Goal: Task Accomplishment & Management: Manage account settings

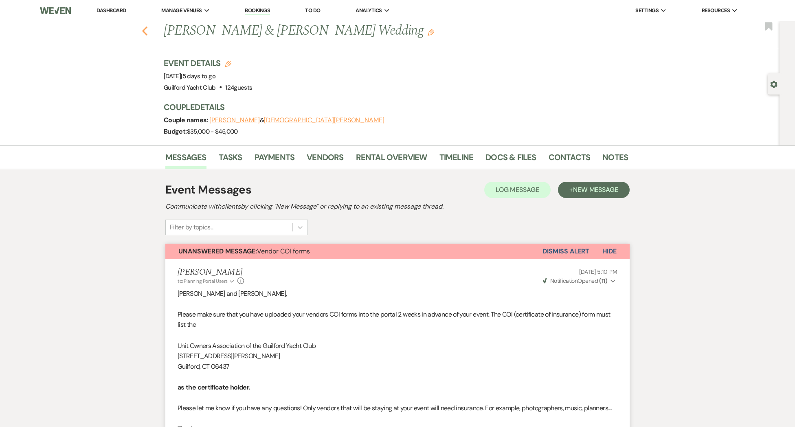
click at [144, 33] on use "button" at bounding box center [144, 30] width 5 height 9
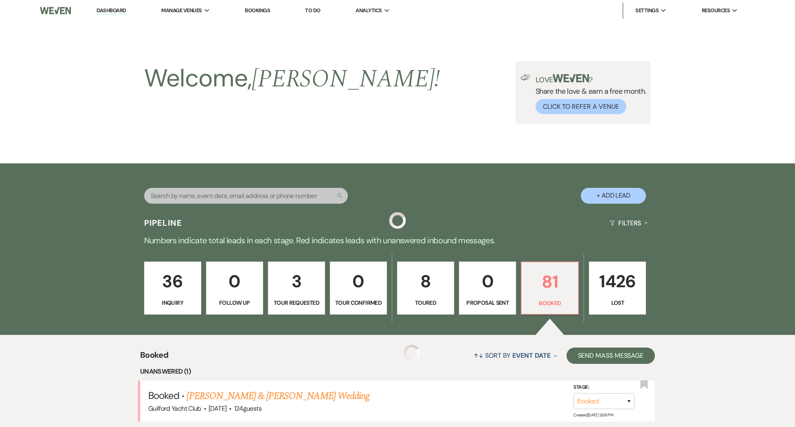
scroll to position [112, 0]
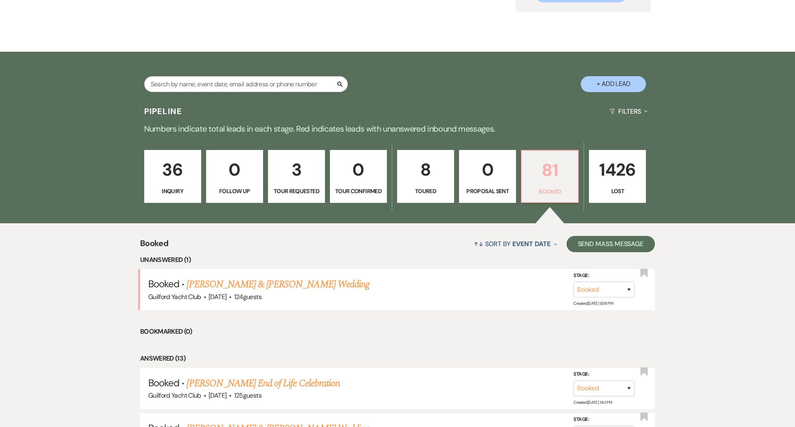
click at [553, 176] on p "81" at bounding box center [549, 169] width 46 height 27
click at [316, 291] on link "[PERSON_NAME] & [PERSON_NAME] Wedding" at bounding box center [277, 284] width 182 height 15
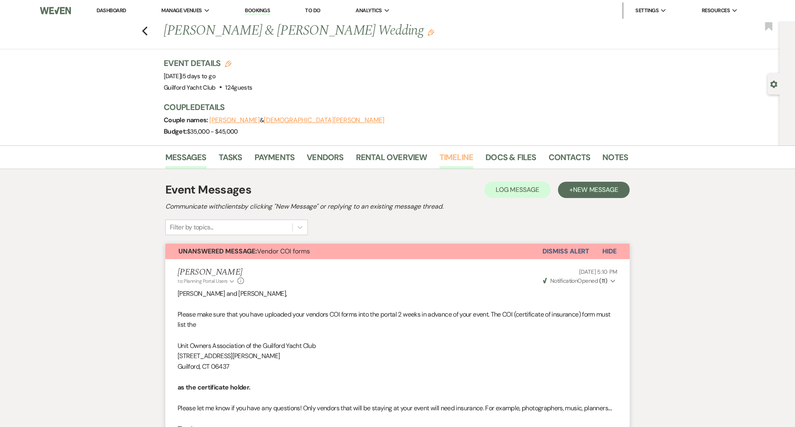
click at [460, 159] on link "Timeline" at bounding box center [456, 160] width 34 height 18
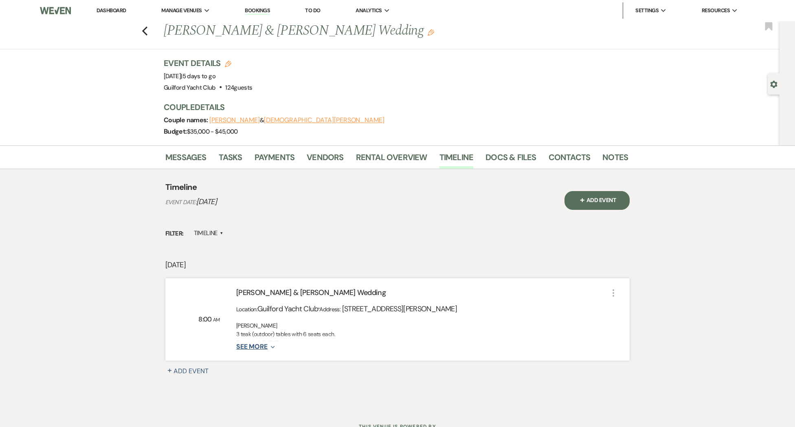
click at [267, 343] on button "See More Expand" at bounding box center [255, 346] width 39 height 7
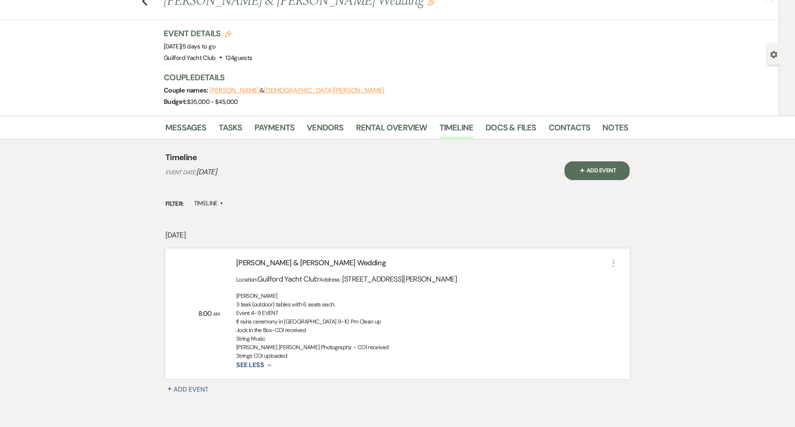
scroll to position [37, 0]
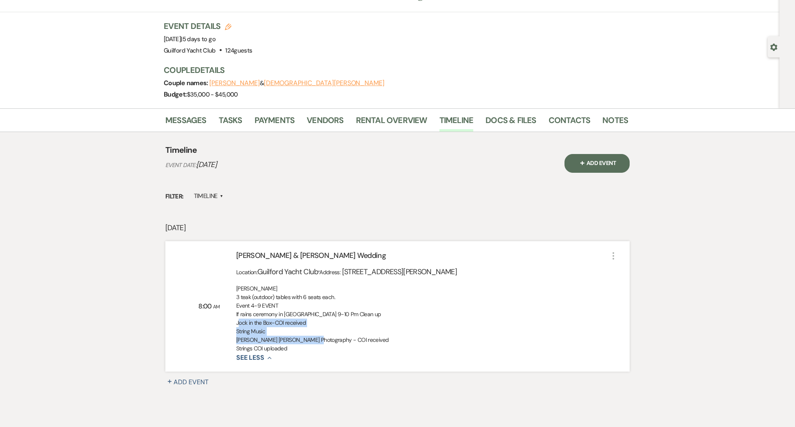
drag, startPoint x: 308, startPoint y: 340, endPoint x: 232, endPoint y: 326, distance: 77.8
click at [232, 326] on div "[PERSON_NAME] & [PERSON_NAME] Wedding Location: Guilford Yacht Club · Address: …" at bounding box center [414, 306] width 388 height 112
copy div "Jock in the Box-COI received String Music [PERSON_NAME] [PERSON_NAME] Photograp…"
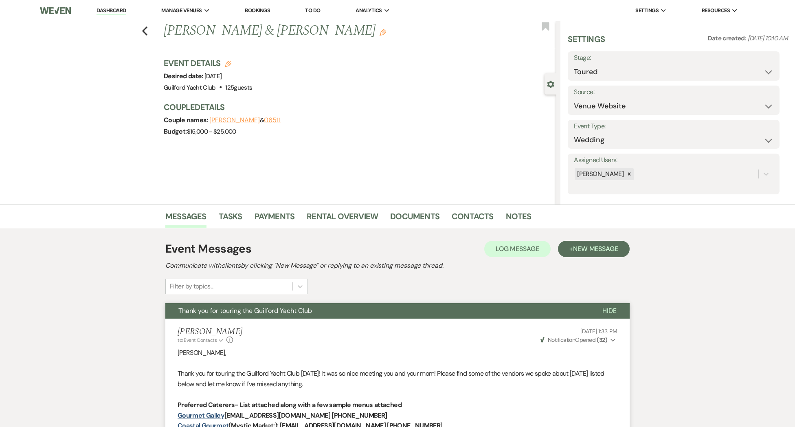
select select "5"
click at [145, 33] on use "button" at bounding box center [144, 30] width 5 height 9
select select "5"
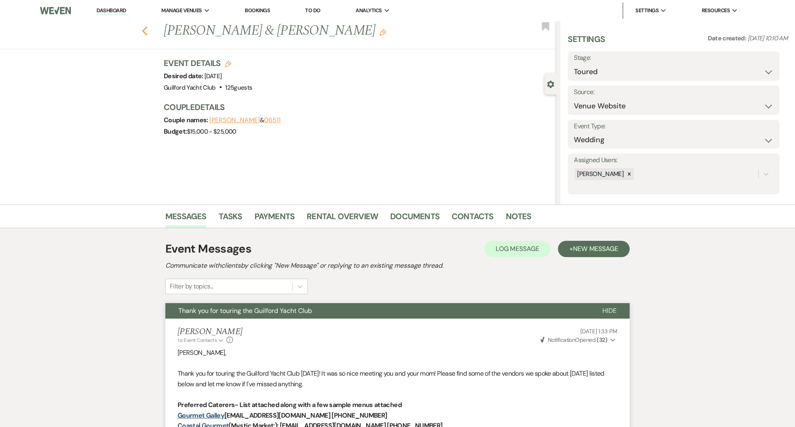
select select "5"
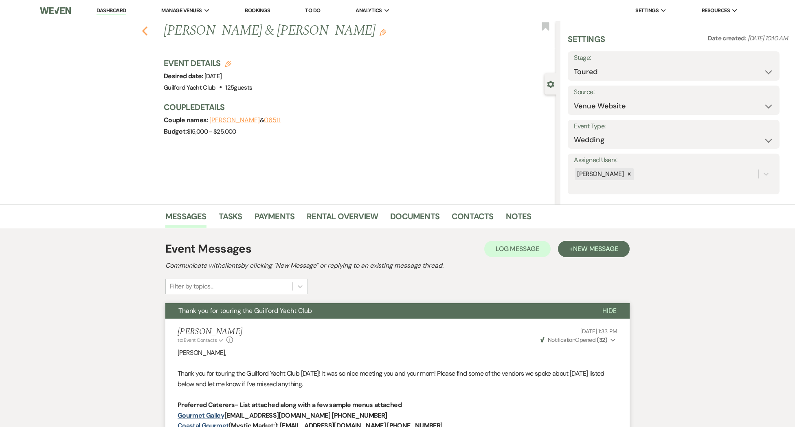
select select "5"
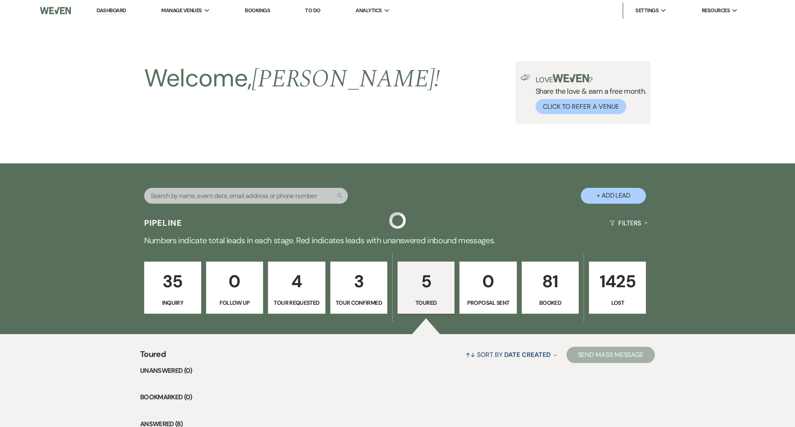
scroll to position [297, 0]
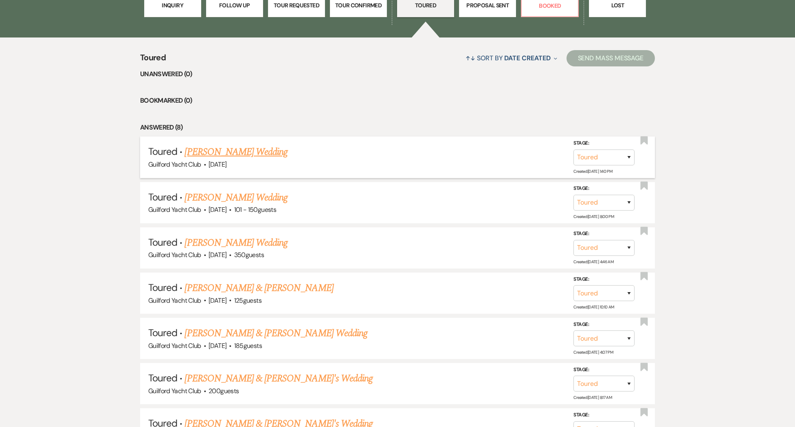
click at [248, 159] on link "Adrianna Richter's Wedding" at bounding box center [235, 152] width 103 height 15
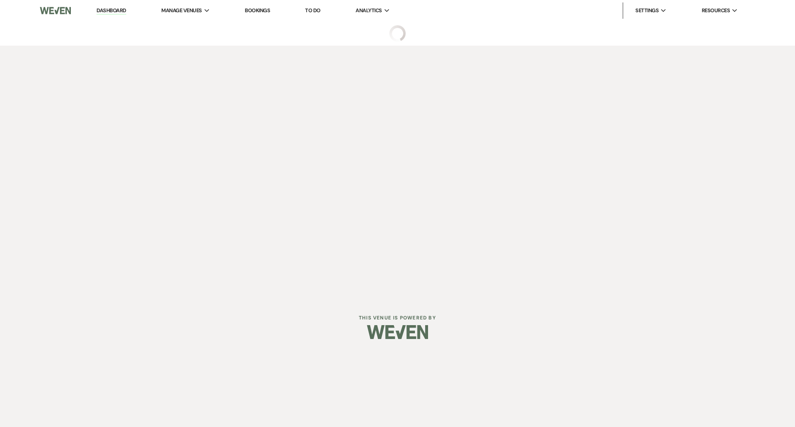
select select "5"
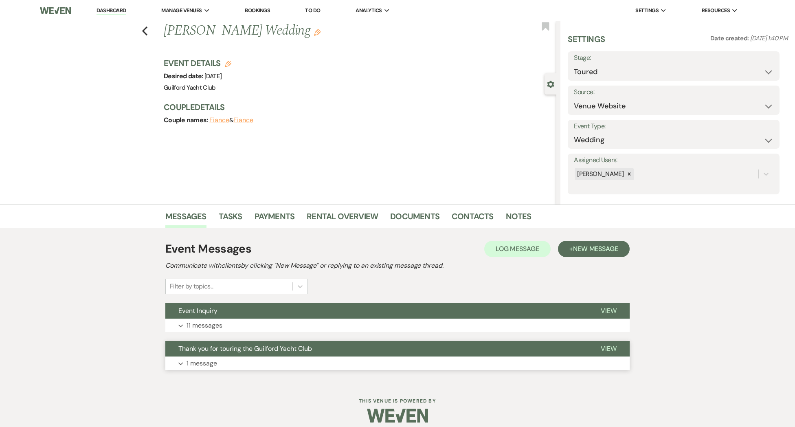
click at [612, 345] on span "View" at bounding box center [608, 348] width 16 height 9
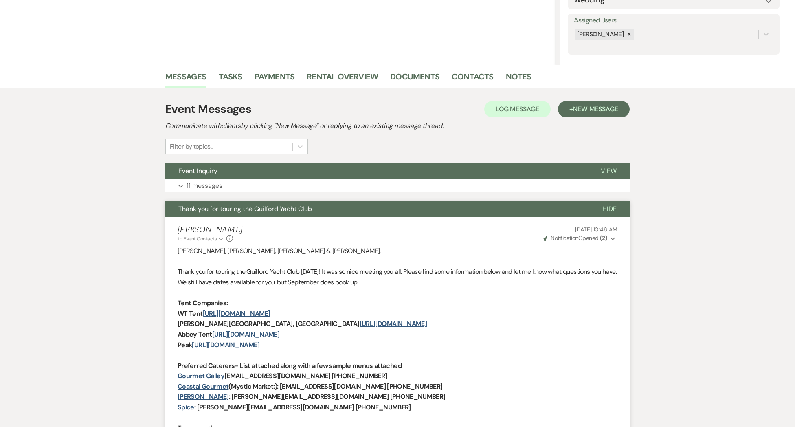
scroll to position [81, 0]
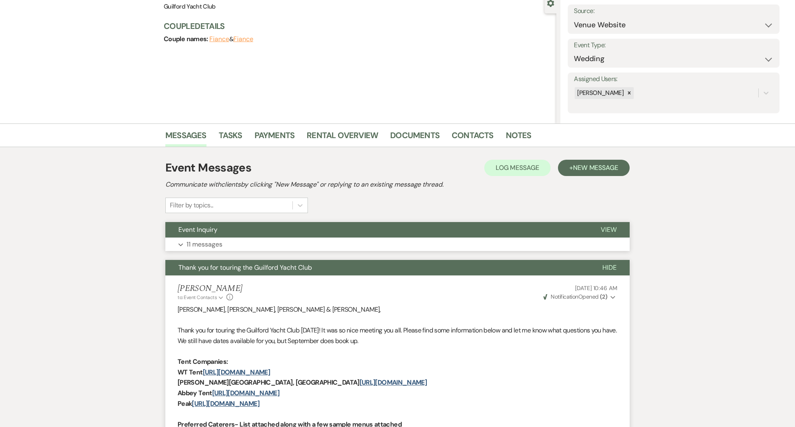
click at [604, 230] on span "View" at bounding box center [608, 229] width 16 height 9
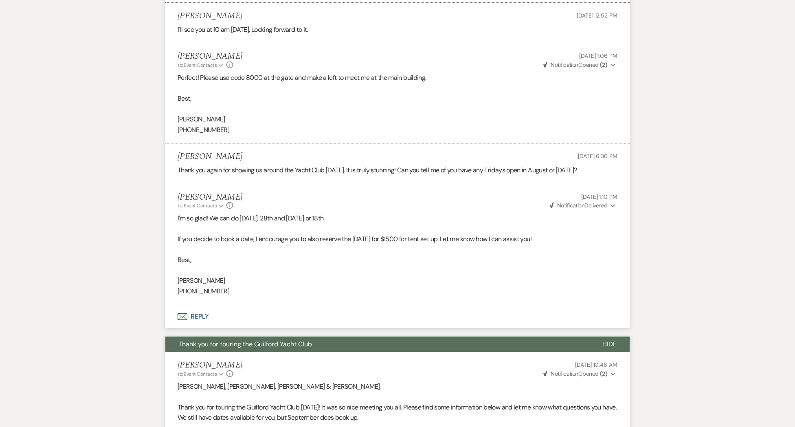
scroll to position [1423, 0]
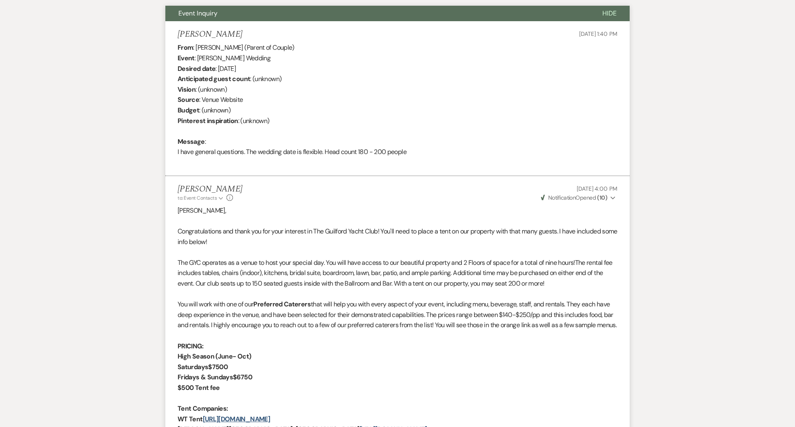
select select "5"
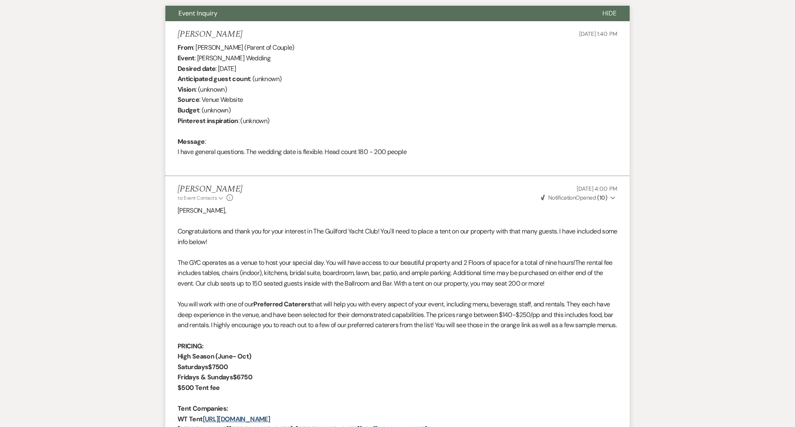
select select "5"
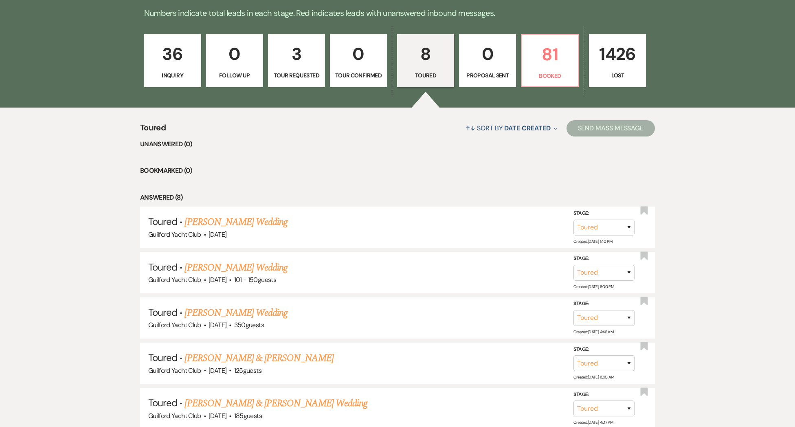
scroll to position [228, 0]
click at [549, 60] on p "81" at bounding box center [549, 53] width 46 height 27
